Goal: Task Accomplishment & Management: Complete application form

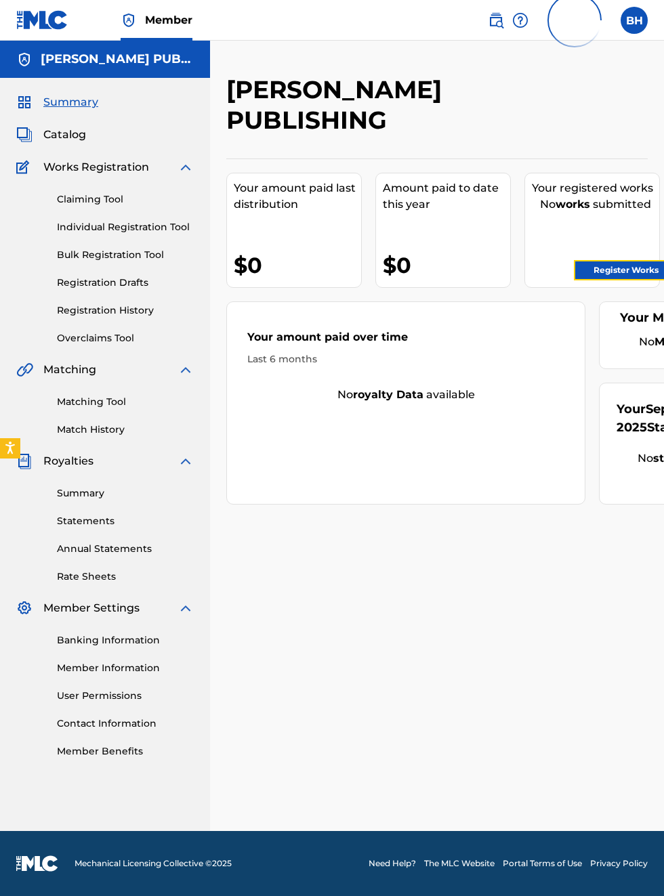
click at [632, 270] on link "Register Works" at bounding box center [626, 270] width 104 height 20
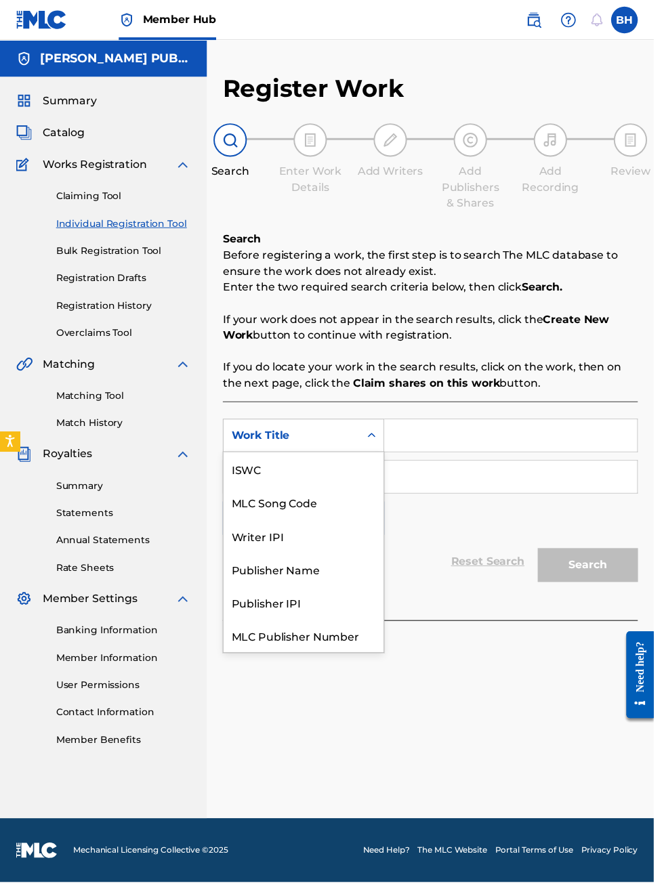
scroll to position [34, 0]
click at [295, 579] on div "Publisher IPI" at bounding box center [308, 578] width 163 height 34
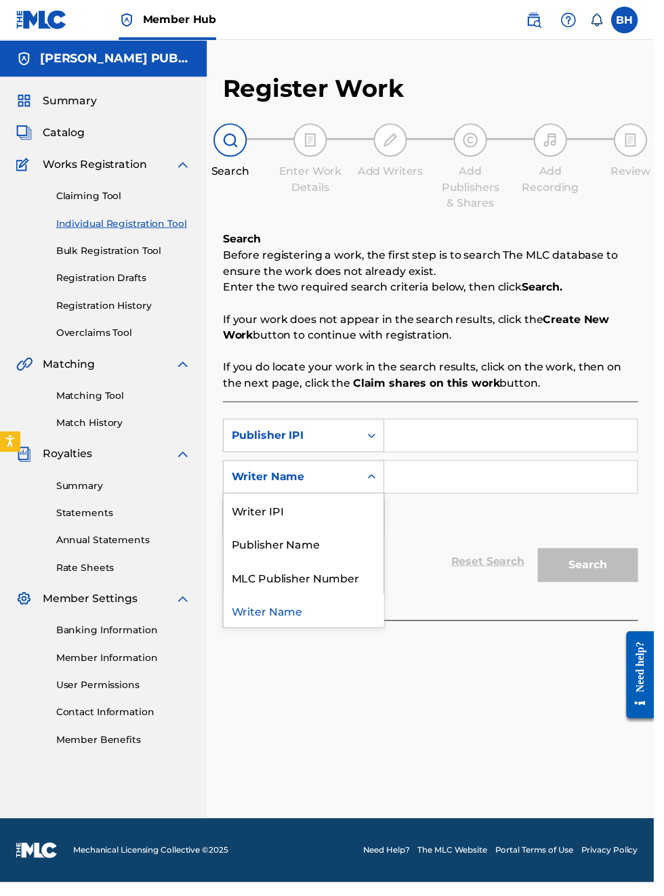
click at [320, 531] on div "Writer IPI" at bounding box center [308, 518] width 163 height 34
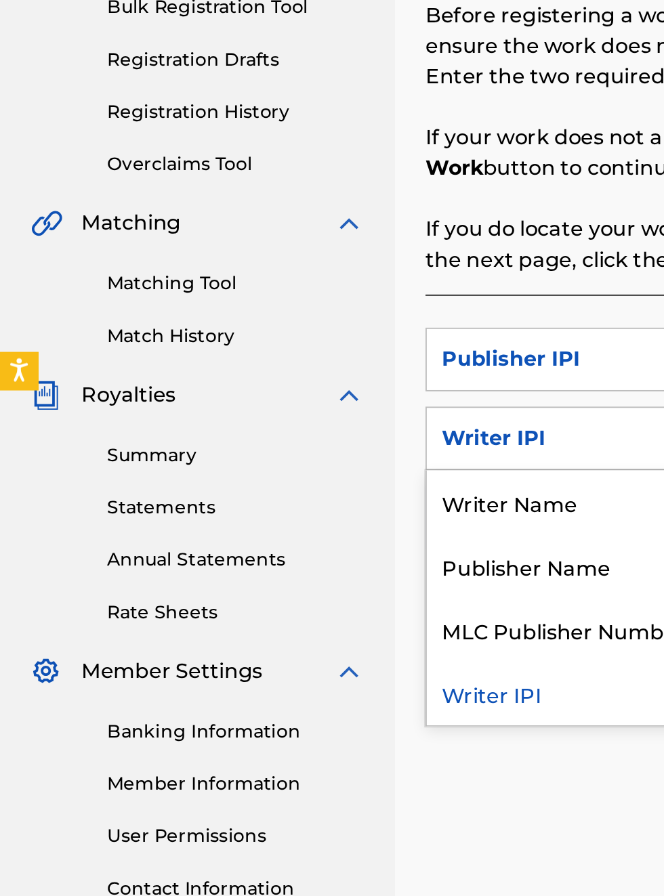
scroll to position [251, 0]
click at [308, 552] on div "Publisher Name" at bounding box center [308, 552] width 163 height 34
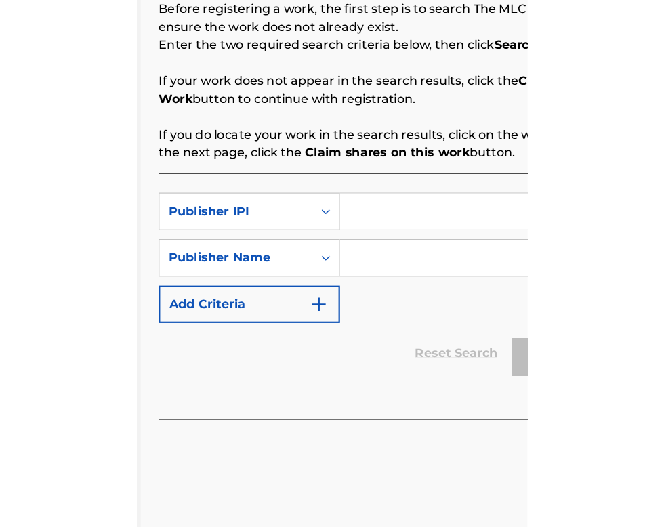
scroll to position [251, 207]
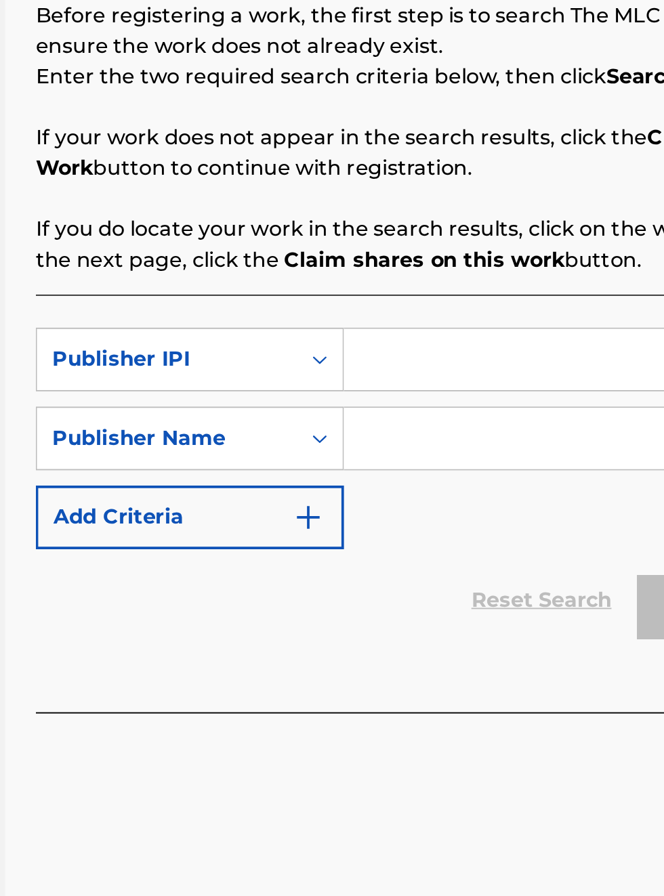
click at [449, 440] on input "Search Form" at bounding box center [518, 442] width 257 height 33
click at [451, 445] on input "Search Form" at bounding box center [518, 442] width 257 height 33
type input "00340604990"
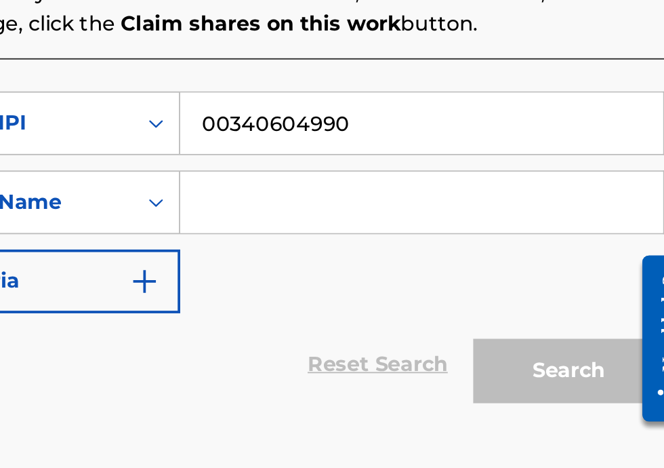
scroll to position [163, 294]
click at [455, 273] on input "Search Form" at bounding box center [518, 270] width 257 height 33
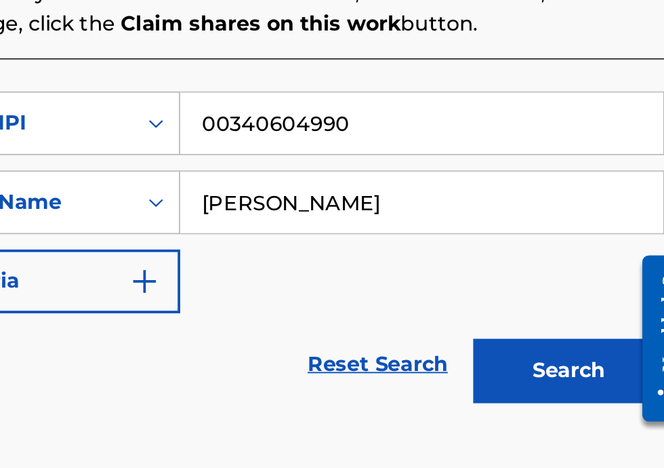
type input "Bobby Hamilton"
click at [610, 356] on button "Search" at bounding box center [597, 360] width 102 height 34
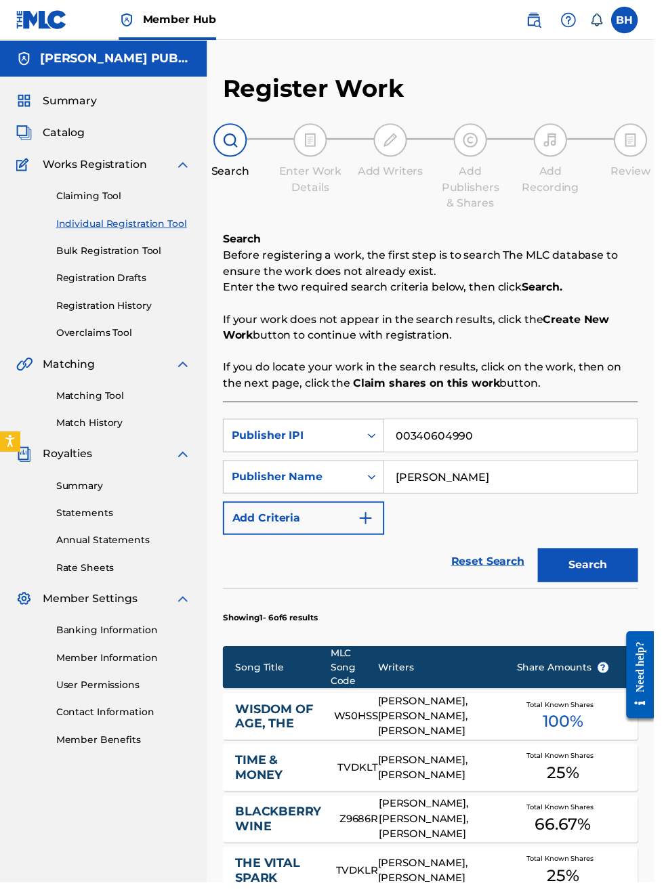
scroll to position [115, 0]
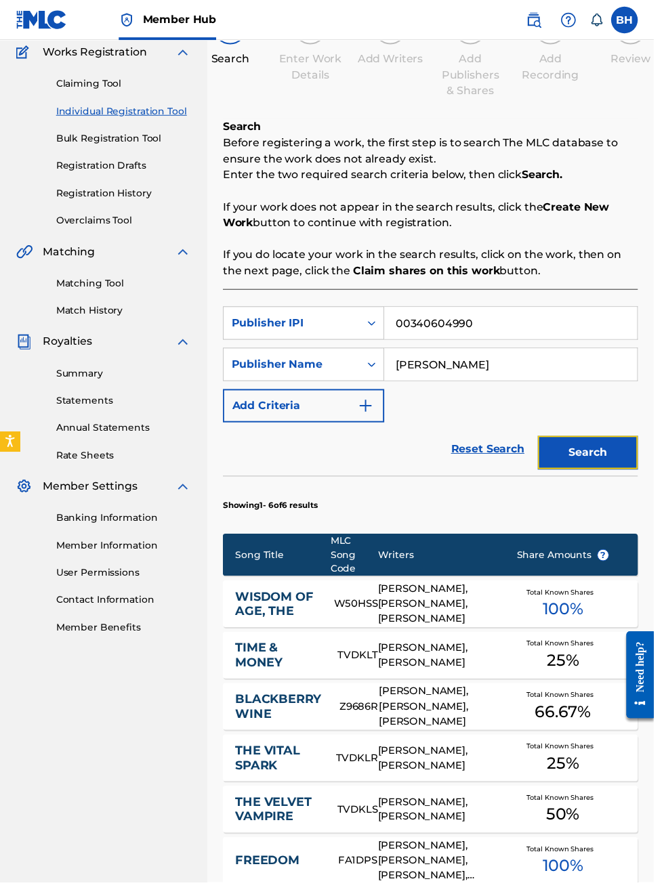
click at [614, 458] on button "Search" at bounding box center [597, 459] width 102 height 34
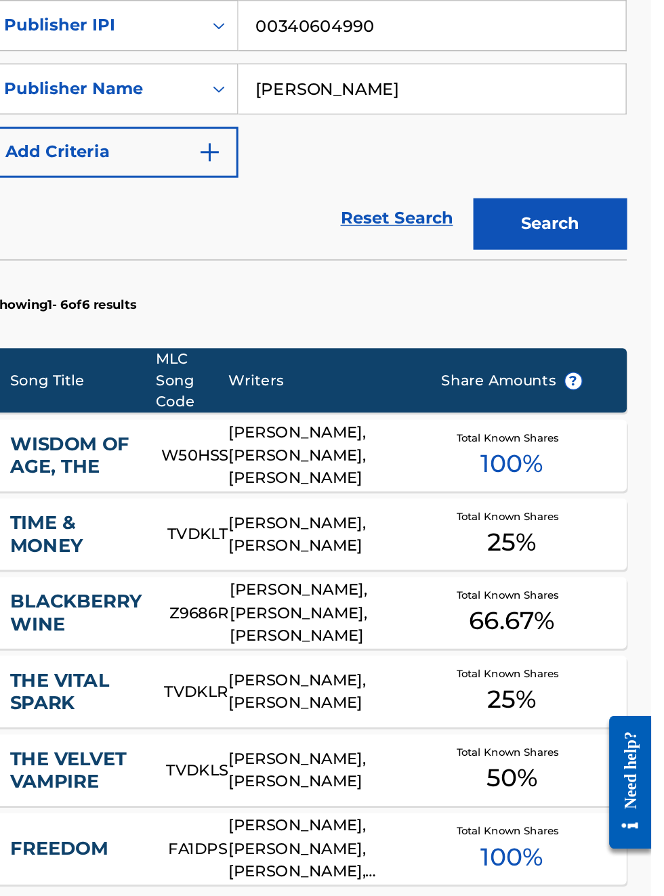
scroll to position [0, 0]
click at [639, 303] on button "Search" at bounding box center [597, 315] width 102 height 34
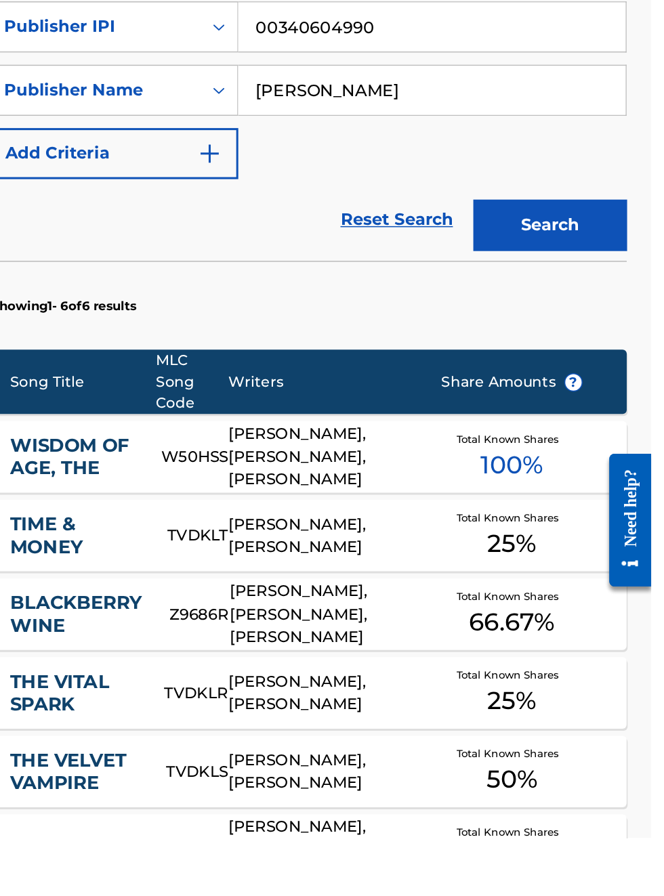
click at [661, 514] on div "Register Work Search Enter Work Details Add Writers Add Publishers & Shares Add…" at bounding box center [437, 543] width 454 height 1104
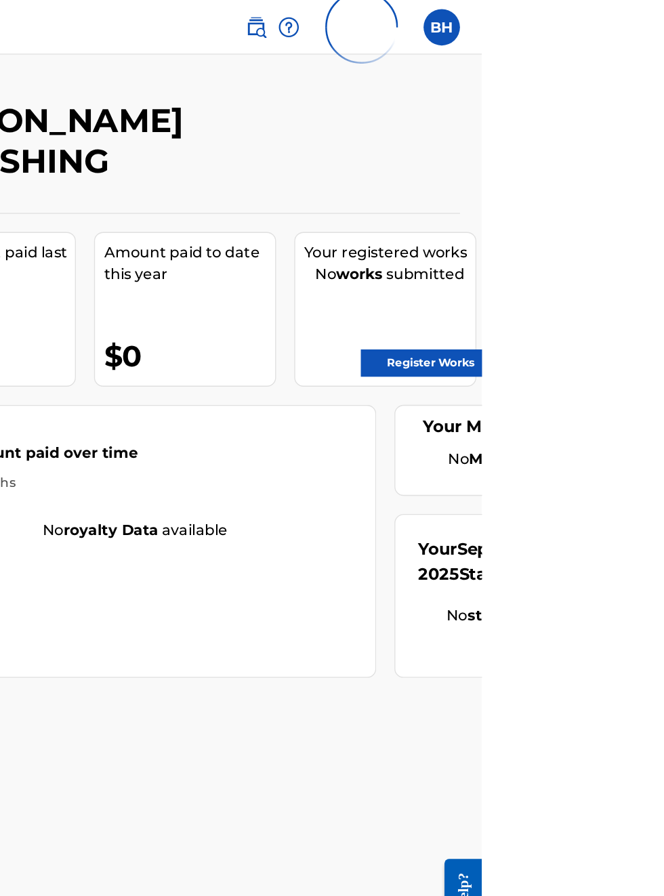
scroll to position [0, 305]
click at [633, 271] on link "Register Works" at bounding box center [626, 270] width 104 height 20
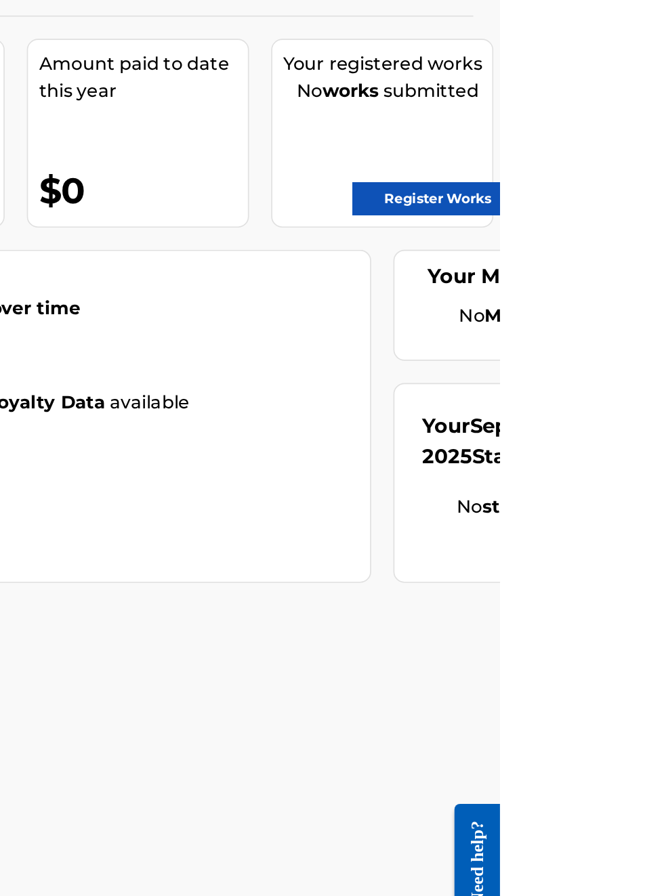
scroll to position [0, 394]
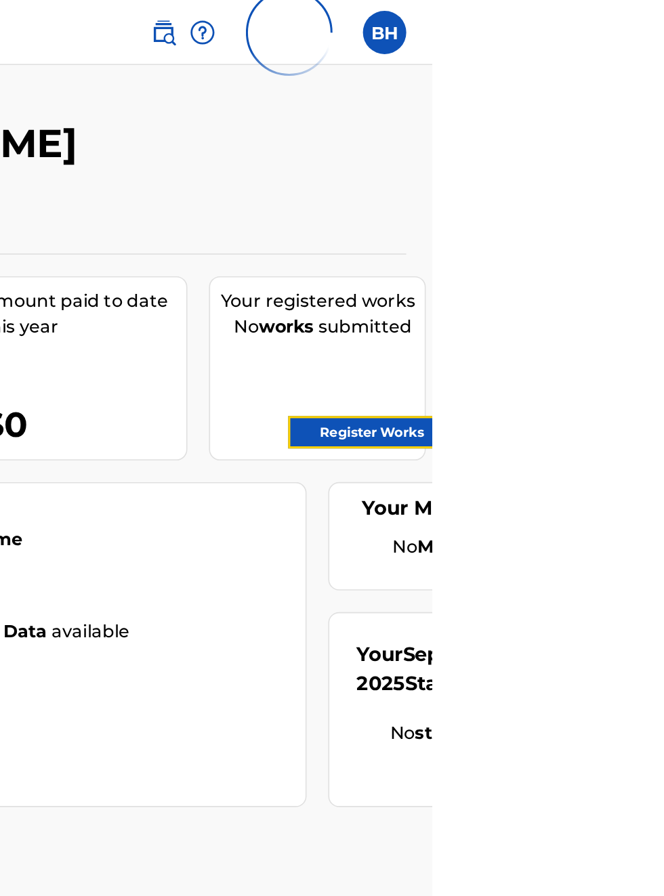
click at [645, 272] on link "Register Works" at bounding box center [626, 270] width 104 height 20
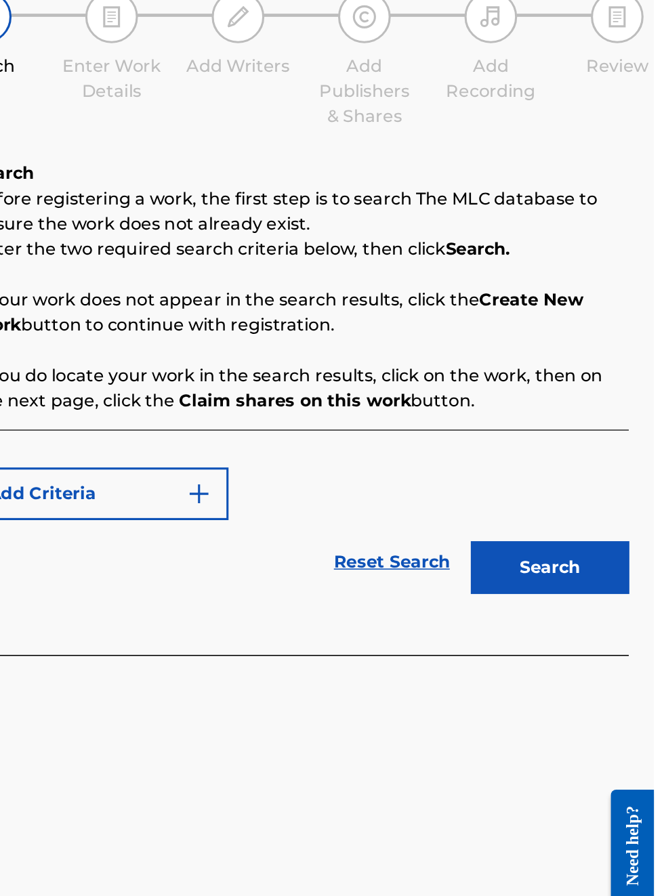
scroll to position [131, 243]
click at [614, 483] on button "Search" at bounding box center [597, 497] width 102 height 34
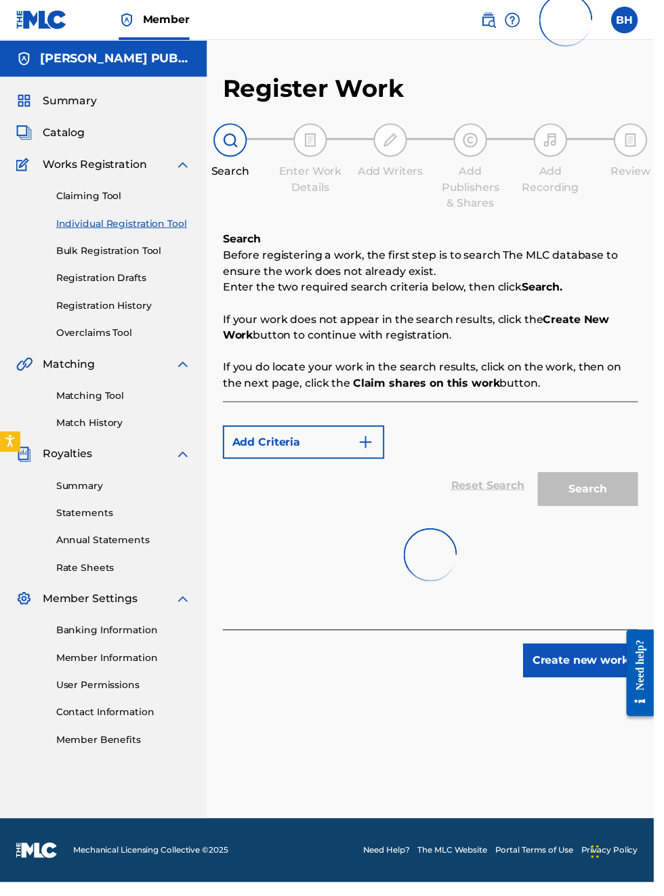
scroll to position [28, 0]
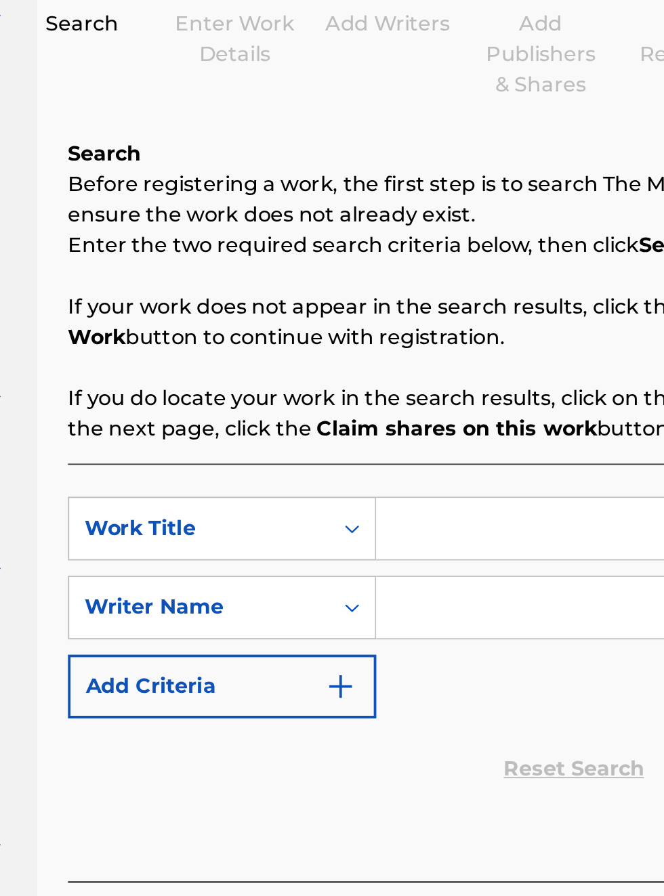
click at [434, 440] on input "Search Form" at bounding box center [518, 442] width 257 height 33
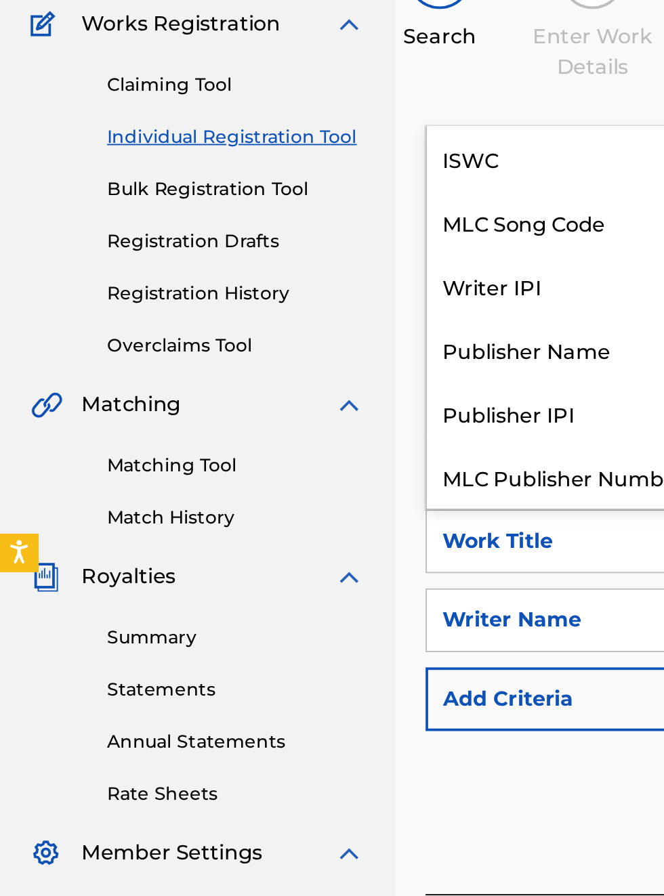
scroll to position [34, 0]
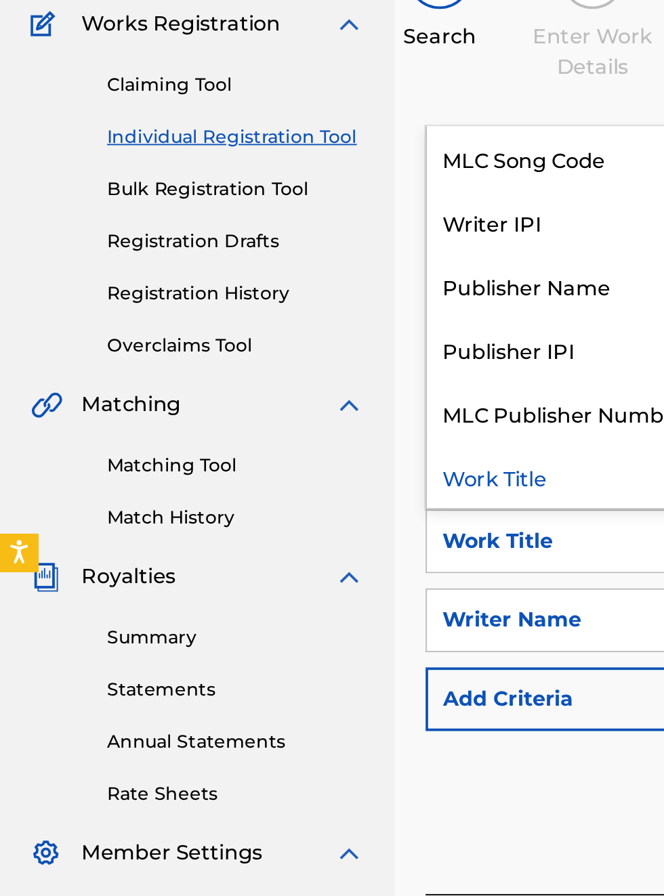
click at [295, 323] on div "Publisher IPI" at bounding box center [308, 340] width 163 height 34
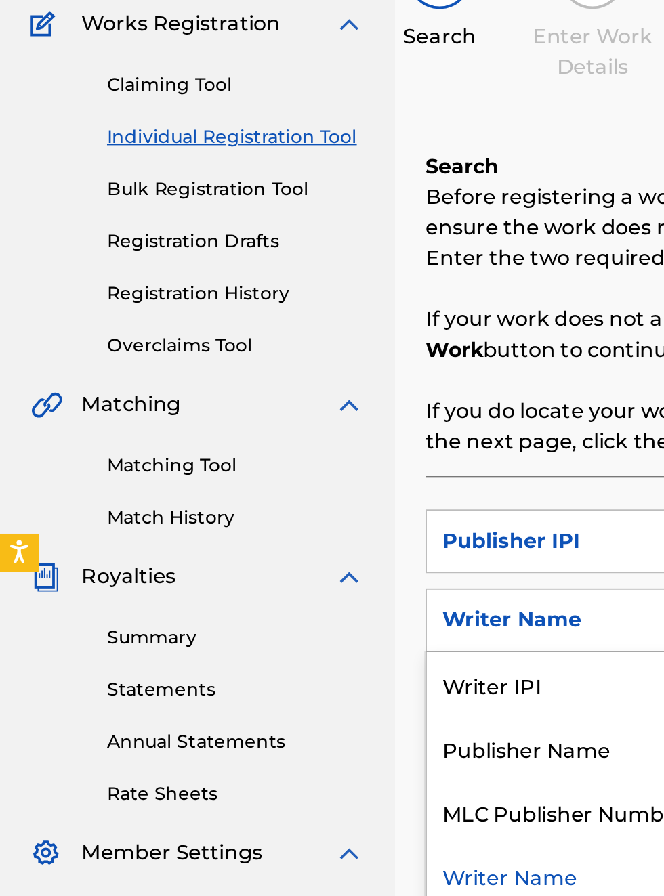
click at [317, 535] on div "Publisher Name" at bounding box center [308, 552] width 163 height 34
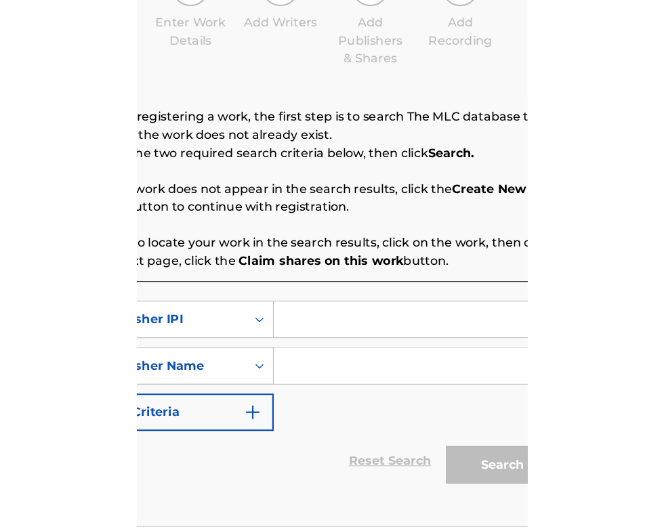
scroll to position [153, 266]
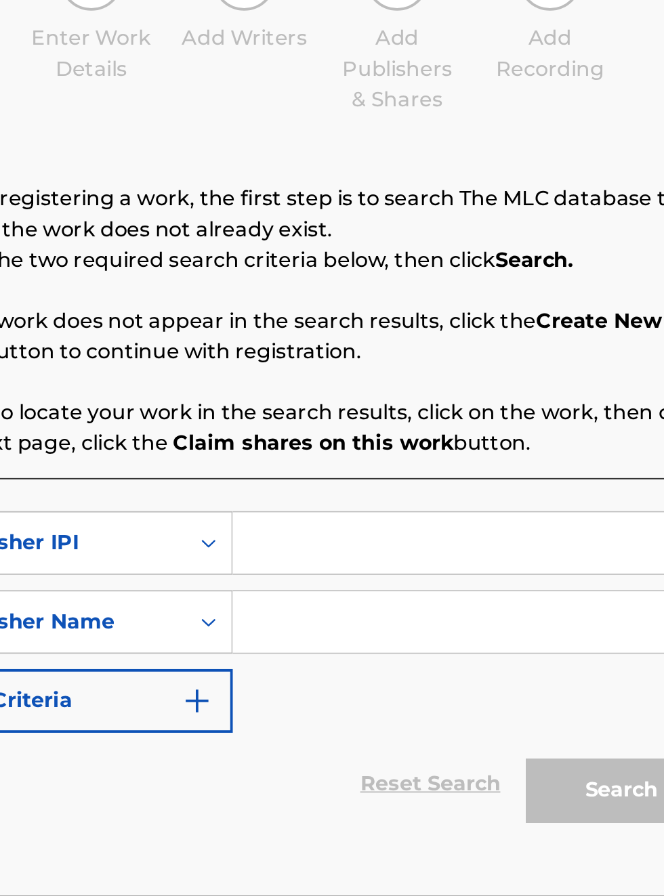
click at [431, 426] on input "Search Form" at bounding box center [518, 442] width 257 height 33
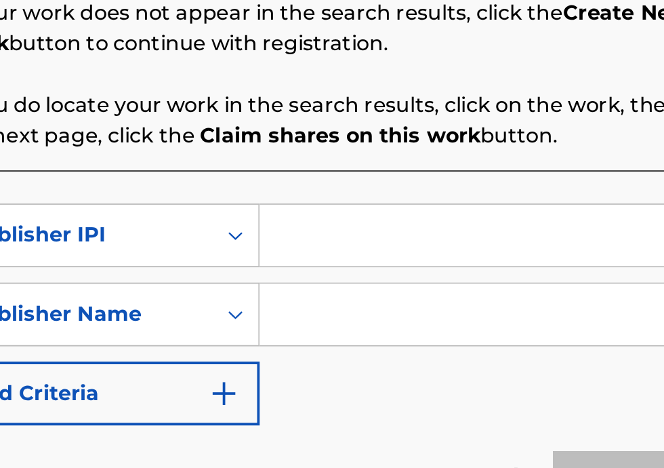
scroll to position [164, 252]
click at [423, 293] on input "Search Form" at bounding box center [518, 289] width 257 height 33
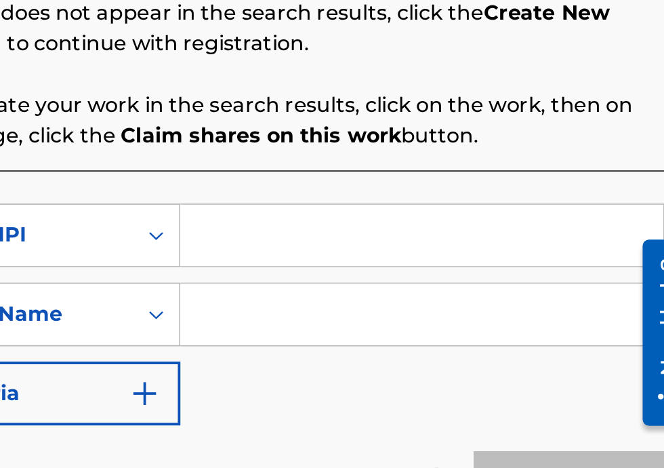
scroll to position [164, 294]
click at [426, 289] on input "Search Form" at bounding box center [518, 289] width 257 height 33
type input "00340604990"
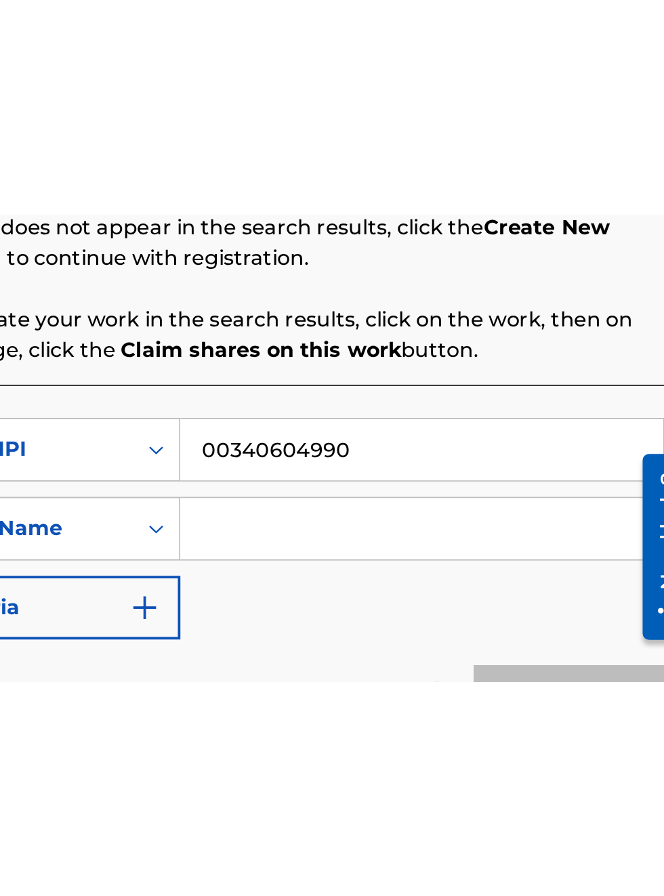
scroll to position [0, 0]
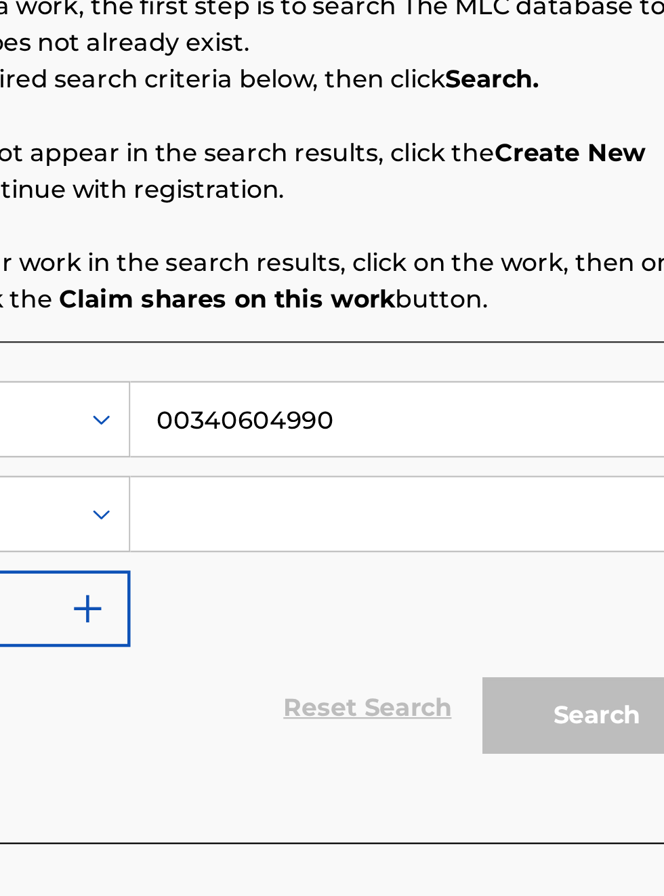
click at [432, 468] on input "Search Form" at bounding box center [518, 484] width 257 height 33
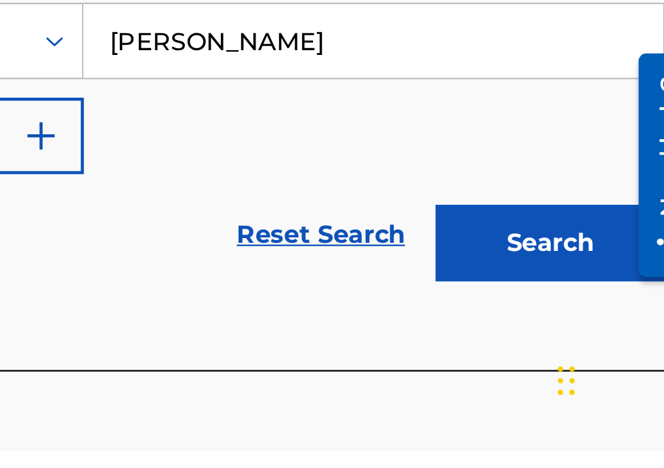
type input "[PERSON_NAME]"
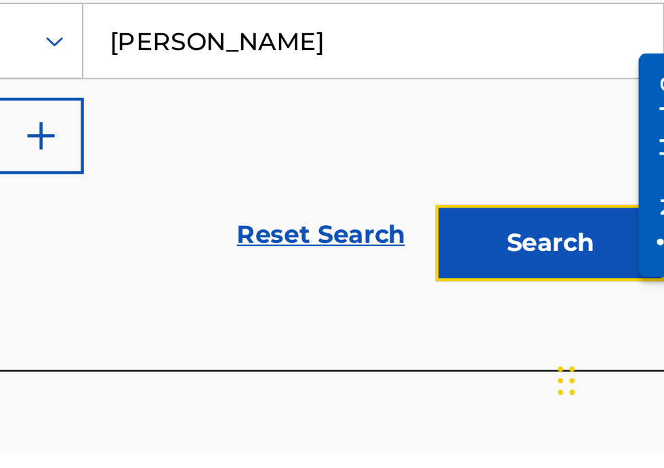
click at [611, 377] on button "Search" at bounding box center [597, 375] width 102 height 34
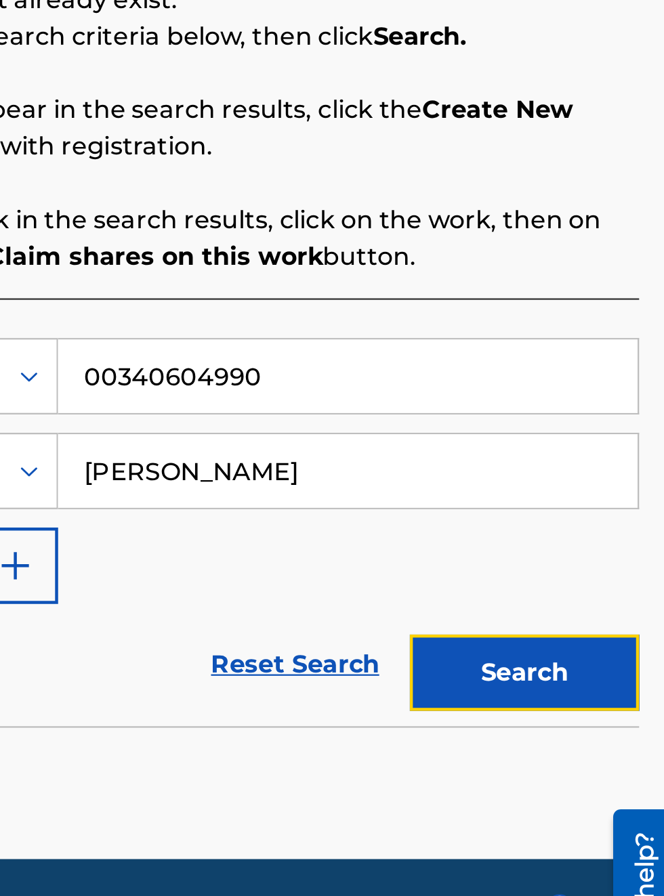
click at [599, 577] on button "Search" at bounding box center [597, 574] width 102 height 34
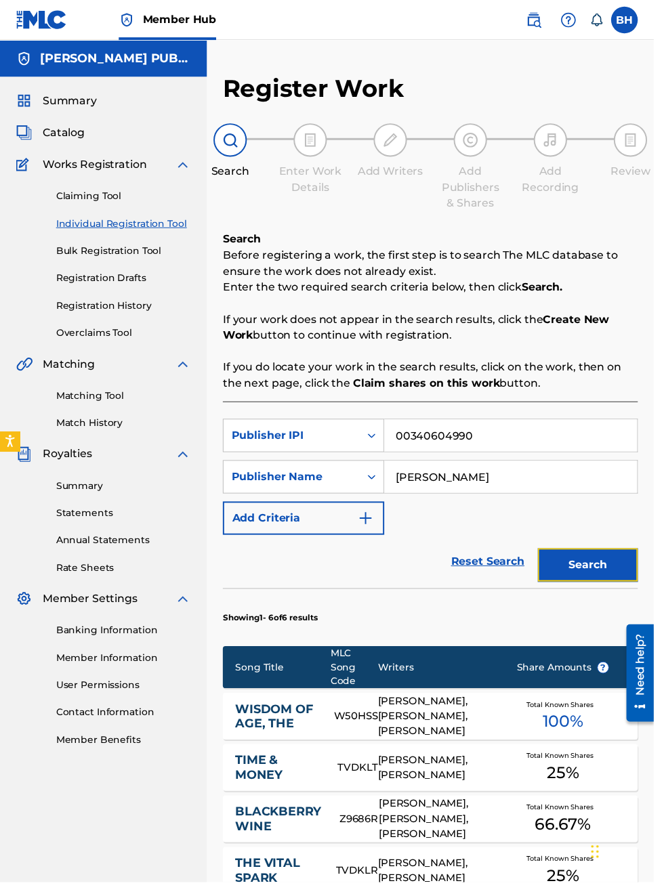
click at [611, 573] on button "Search" at bounding box center [597, 574] width 102 height 34
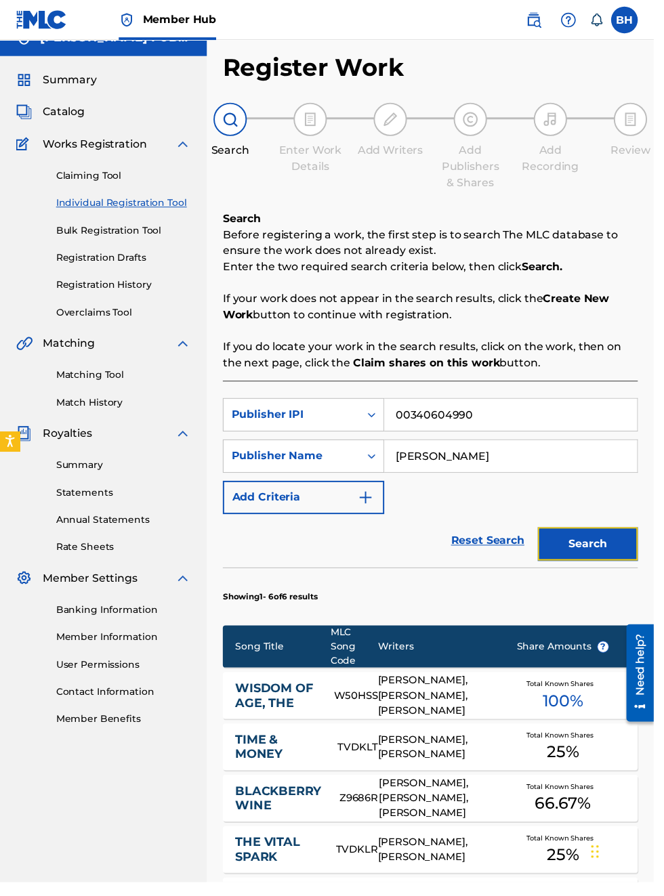
click at [606, 552] on button "Search" at bounding box center [597, 553] width 102 height 34
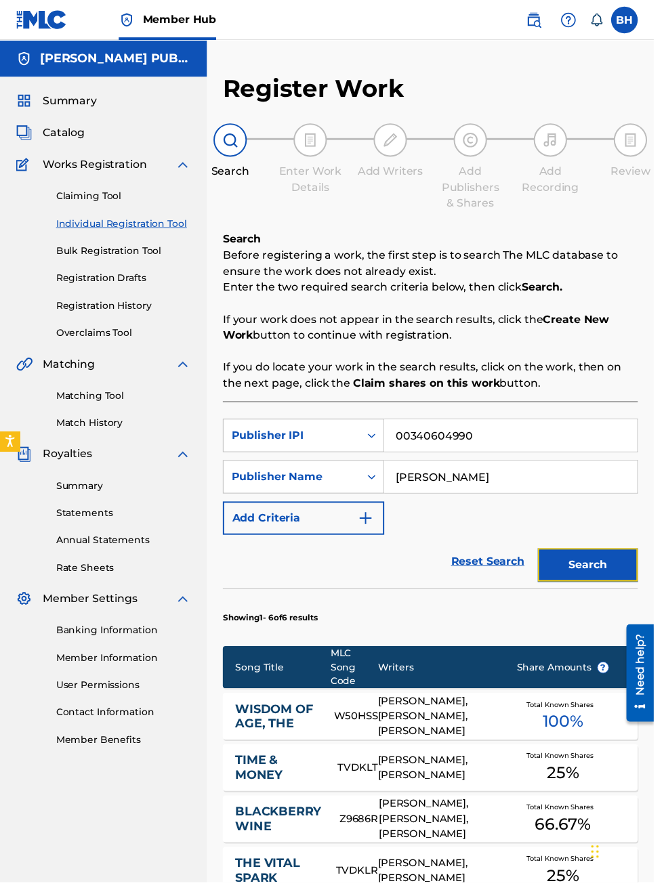
click at [614, 573] on button "Search" at bounding box center [597, 574] width 102 height 34
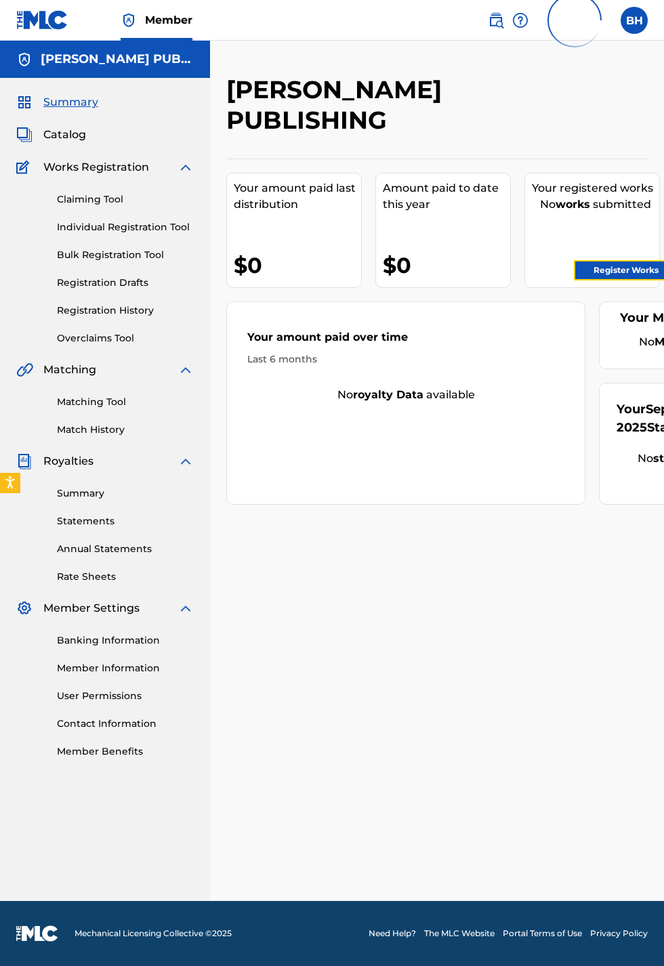
click at [617, 266] on link "Register Works" at bounding box center [626, 270] width 104 height 20
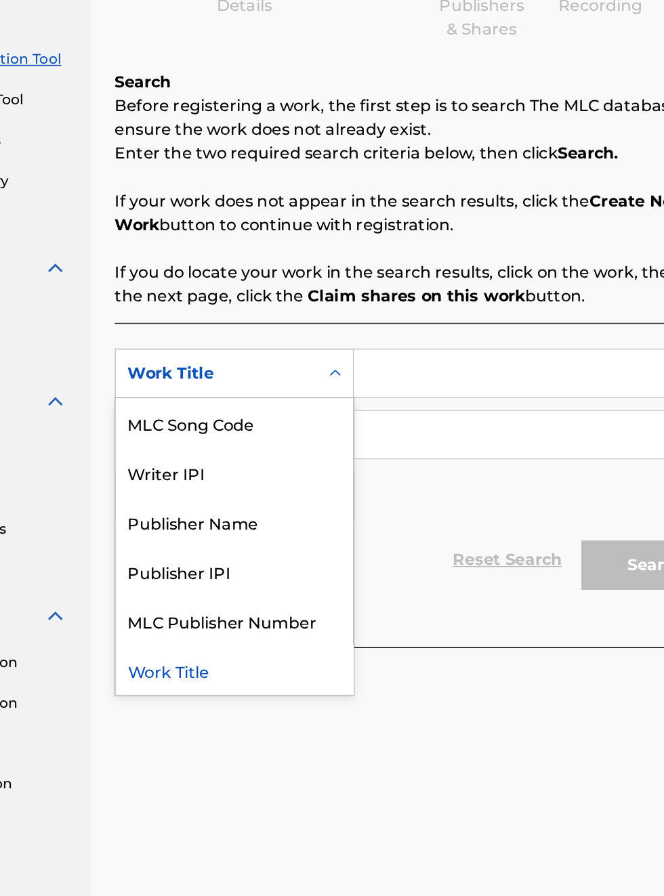
scroll to position [211, 164]
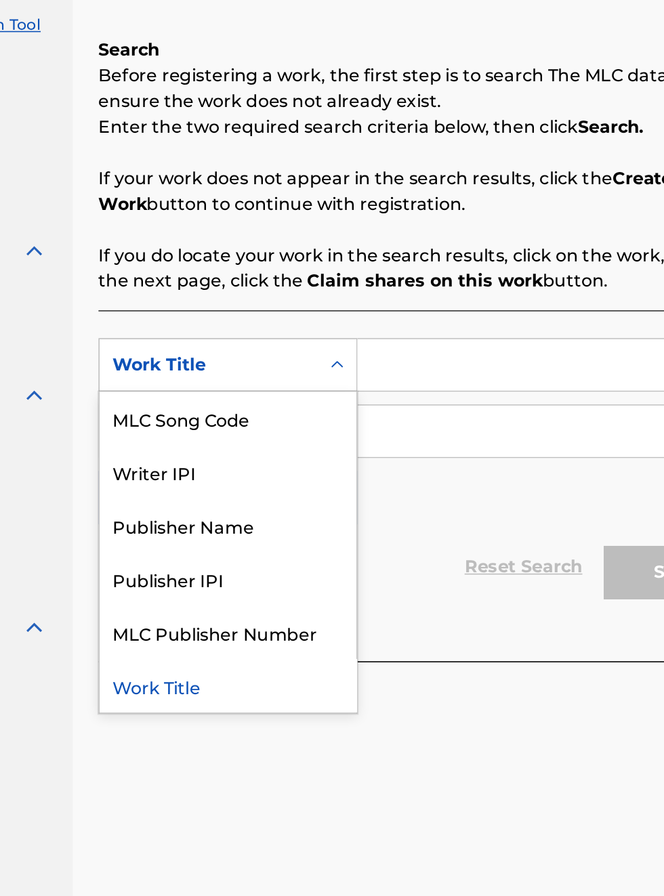
click at [299, 576] on div "Publisher IPI" at bounding box center [308, 578] width 163 height 34
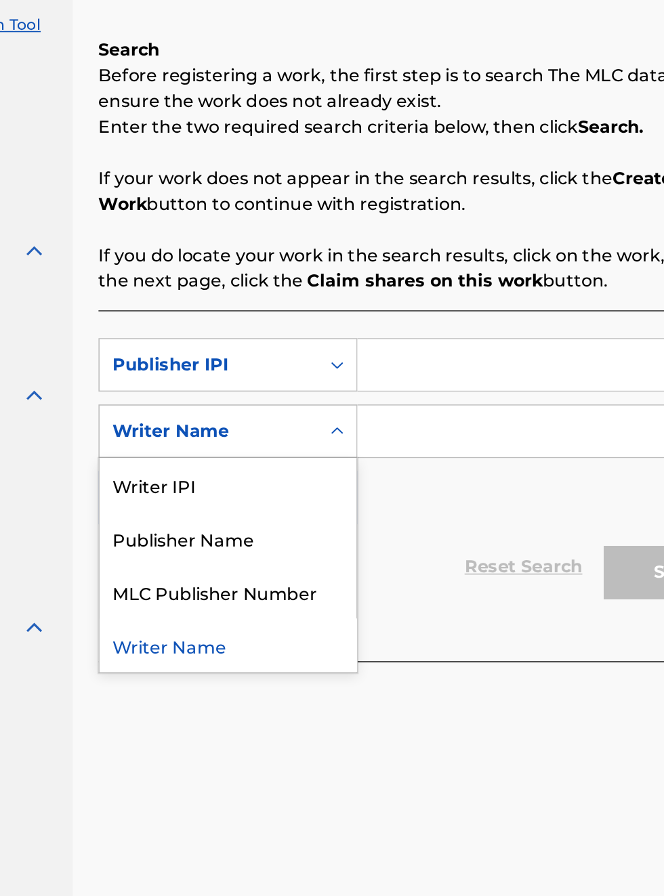
click at [321, 556] on div "Publisher Name" at bounding box center [308, 552] width 163 height 34
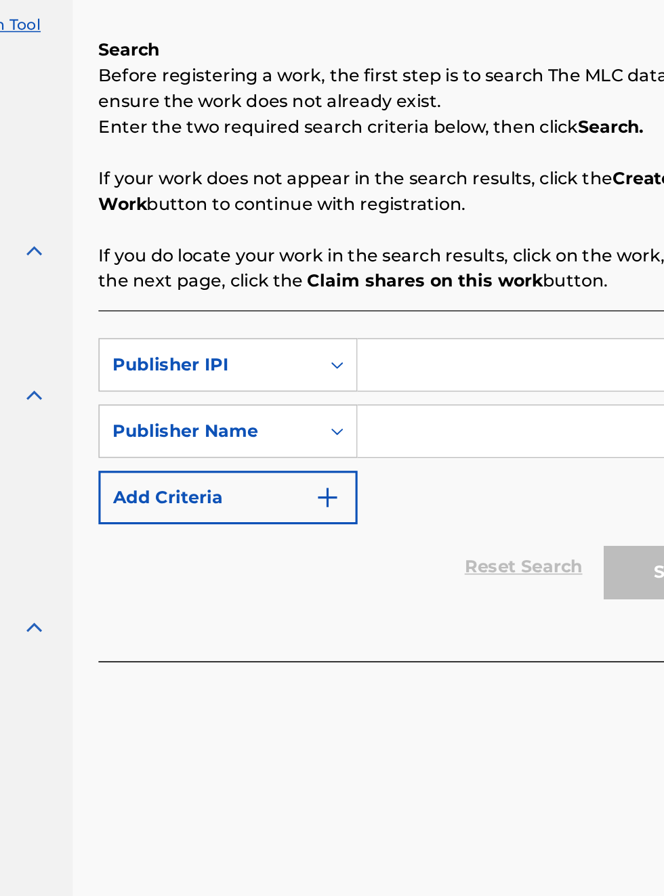
click at [419, 435] on input "Search Form" at bounding box center [518, 442] width 257 height 33
type input "00340604990"
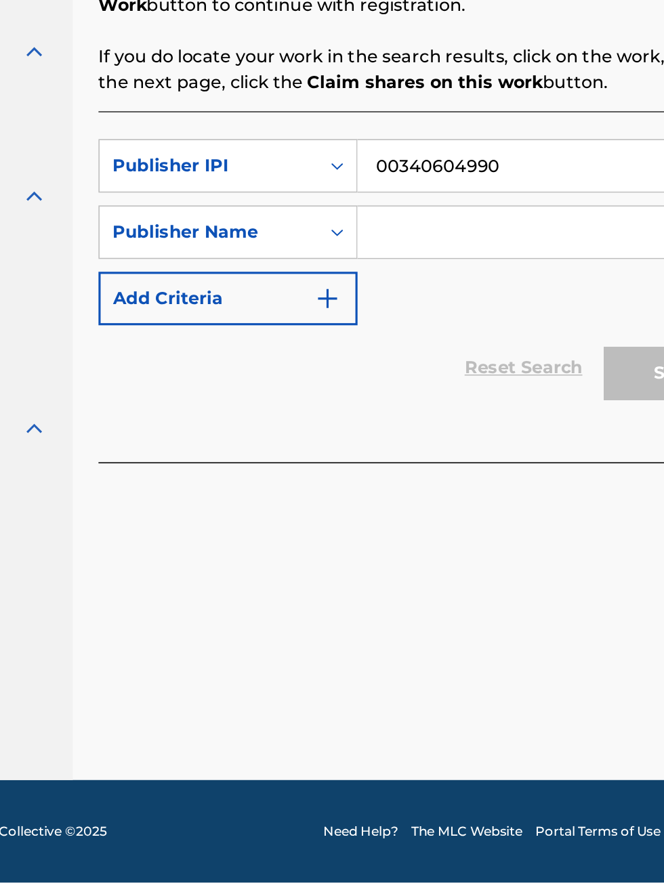
scroll to position [337, 164]
click at [449, 468] on input "Search Form" at bounding box center [518, 484] width 257 height 33
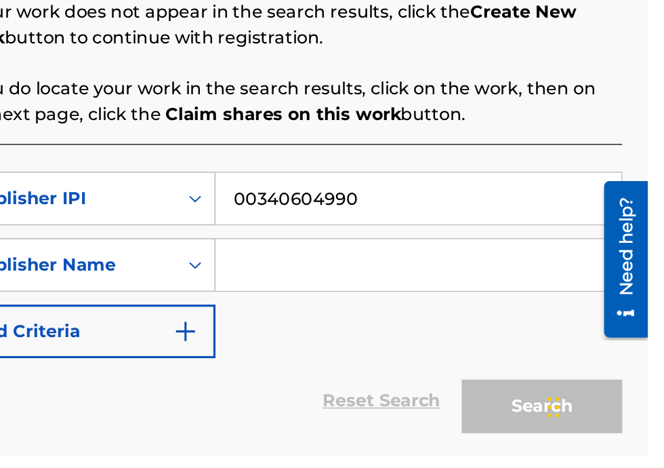
scroll to position [179, 253]
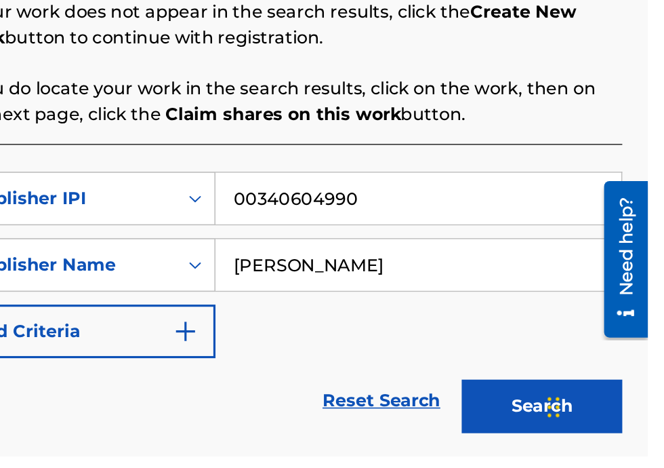
type input "[PERSON_NAME]"
click at [603, 439] on button "Search" at bounding box center [597, 436] width 102 height 34
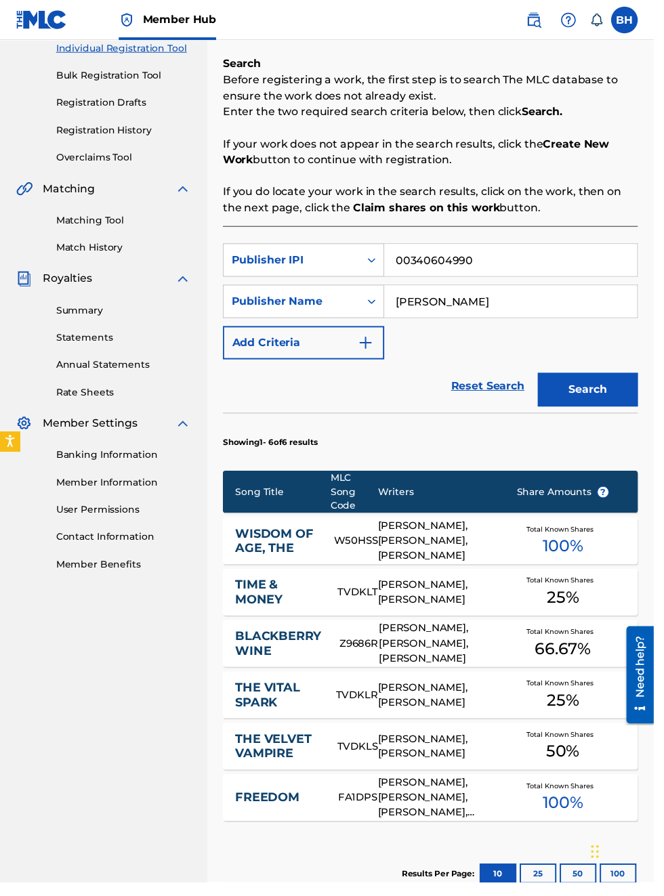
scroll to position [0, 0]
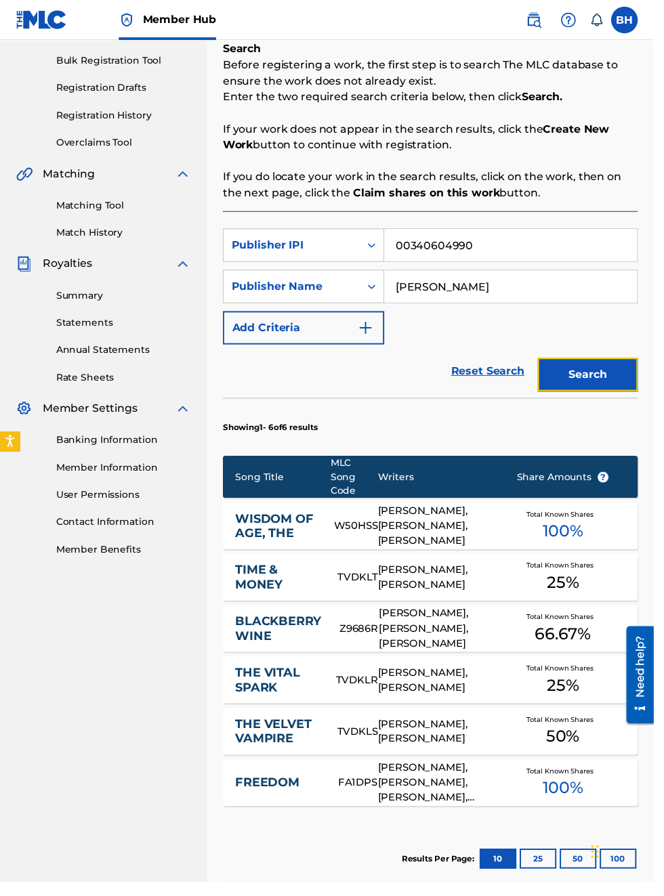
click at [638, 391] on button "Search" at bounding box center [597, 381] width 102 height 34
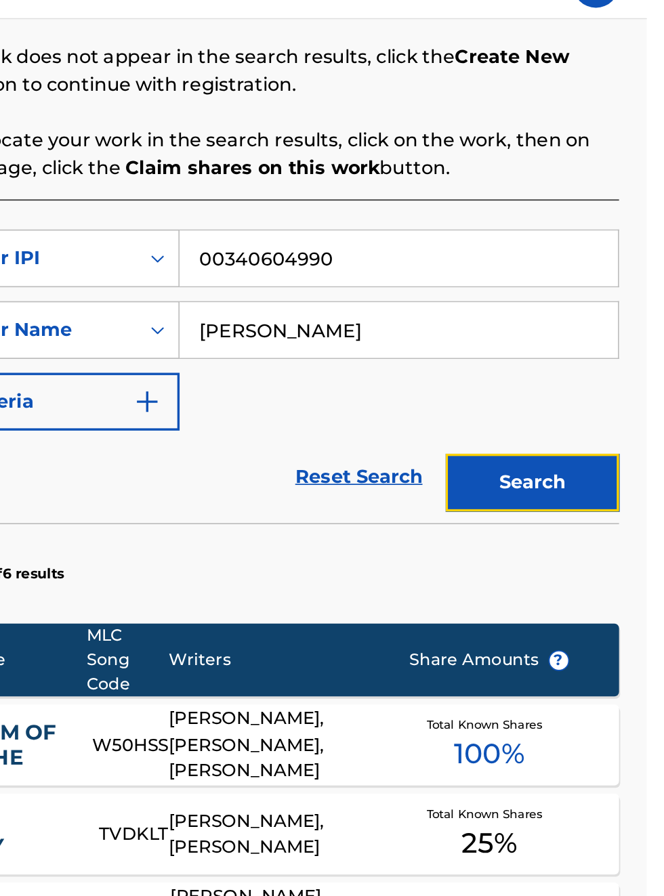
click at [604, 316] on button "Search" at bounding box center [597, 312] width 102 height 34
